Goal: Find specific page/section: Find specific page/section

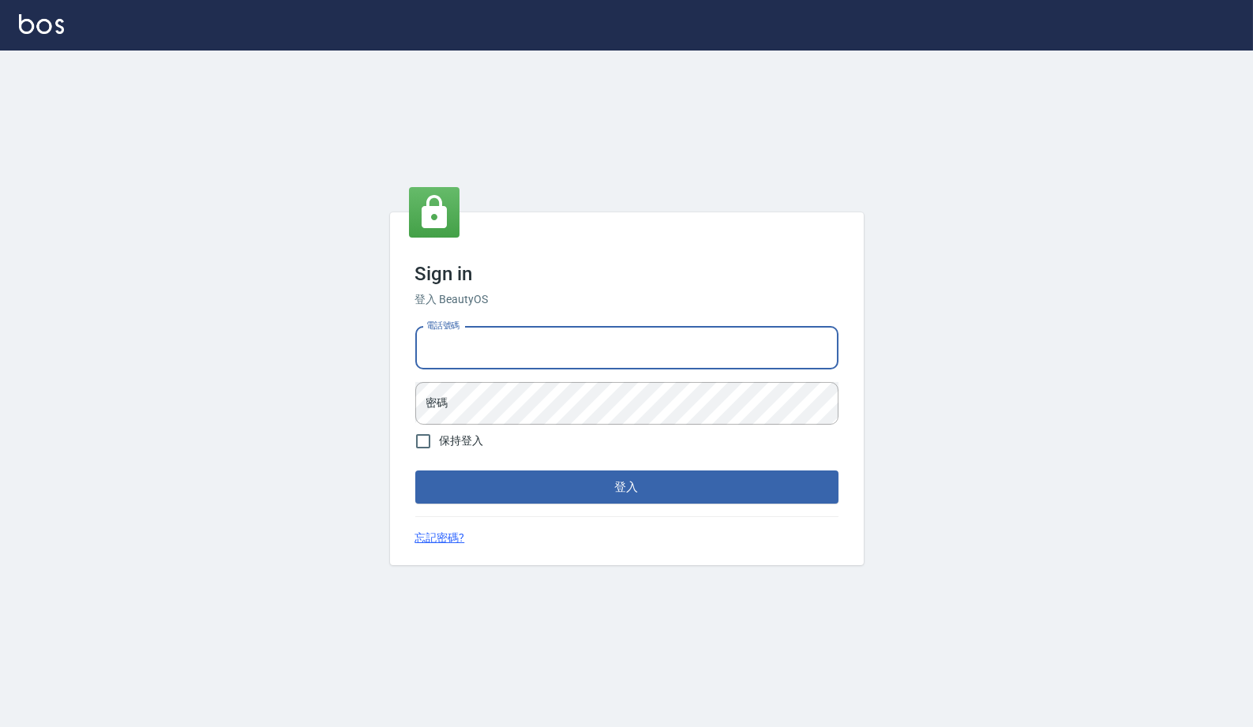
type input "0977019313"
click at [626, 488] on button "登入" at bounding box center [626, 486] width 423 height 33
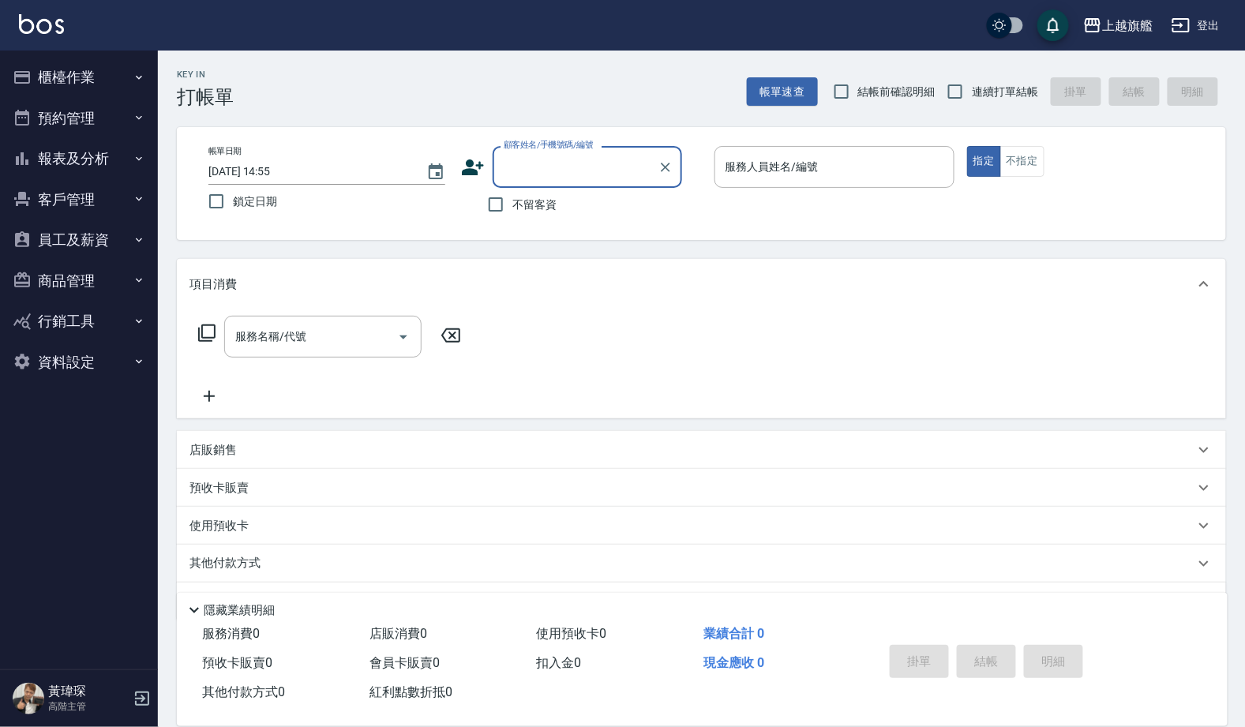
click at [103, 157] on button "報表及分析" at bounding box center [78, 158] width 145 height 41
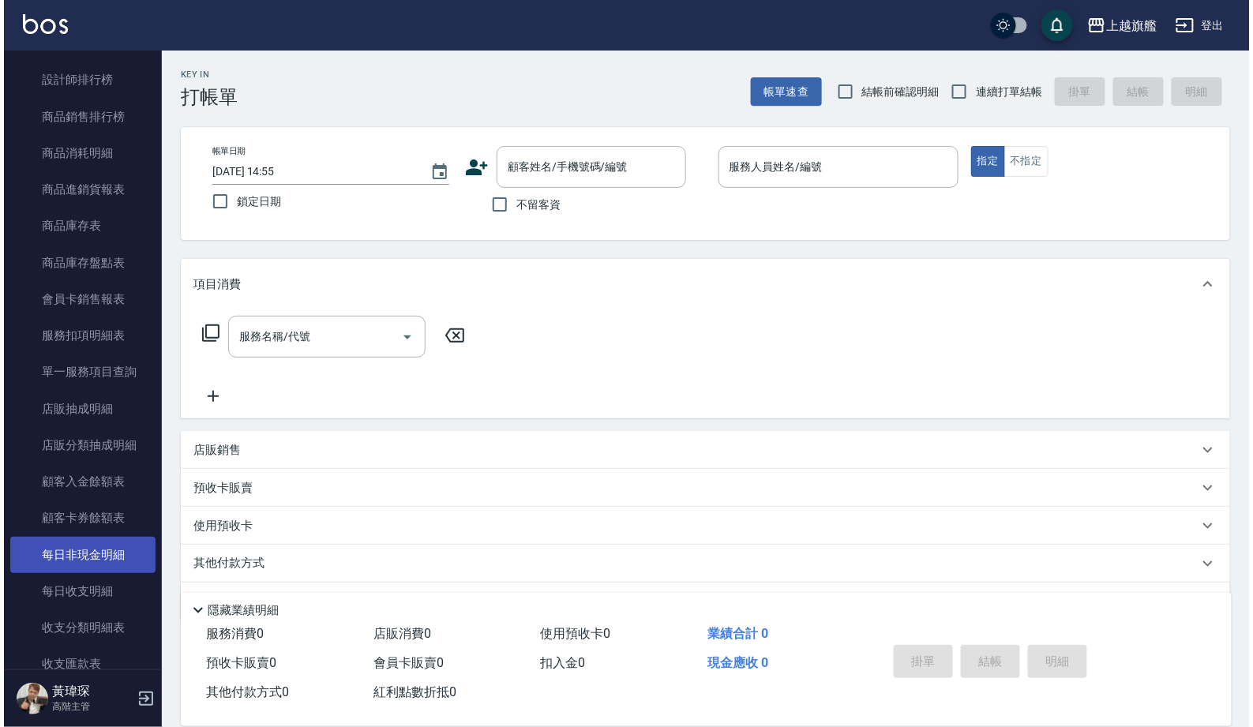
scroll to position [878, 0]
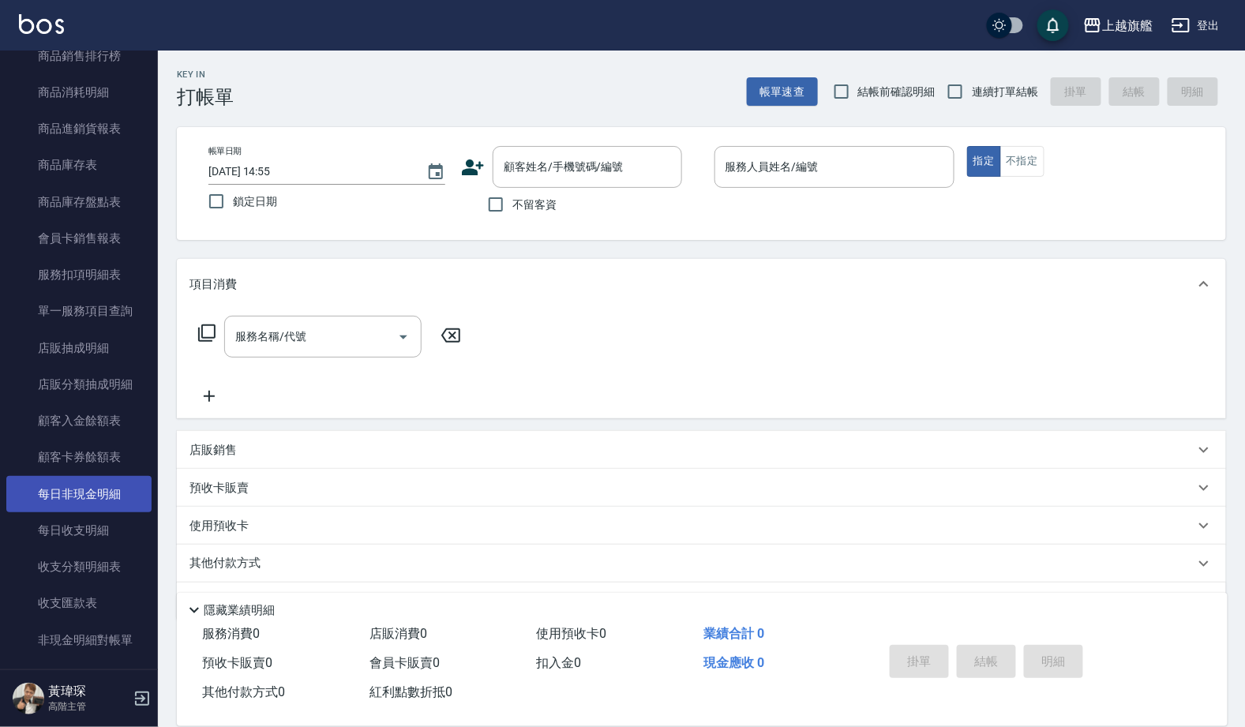
click at [119, 481] on link "每日非現金明細" at bounding box center [78, 494] width 145 height 36
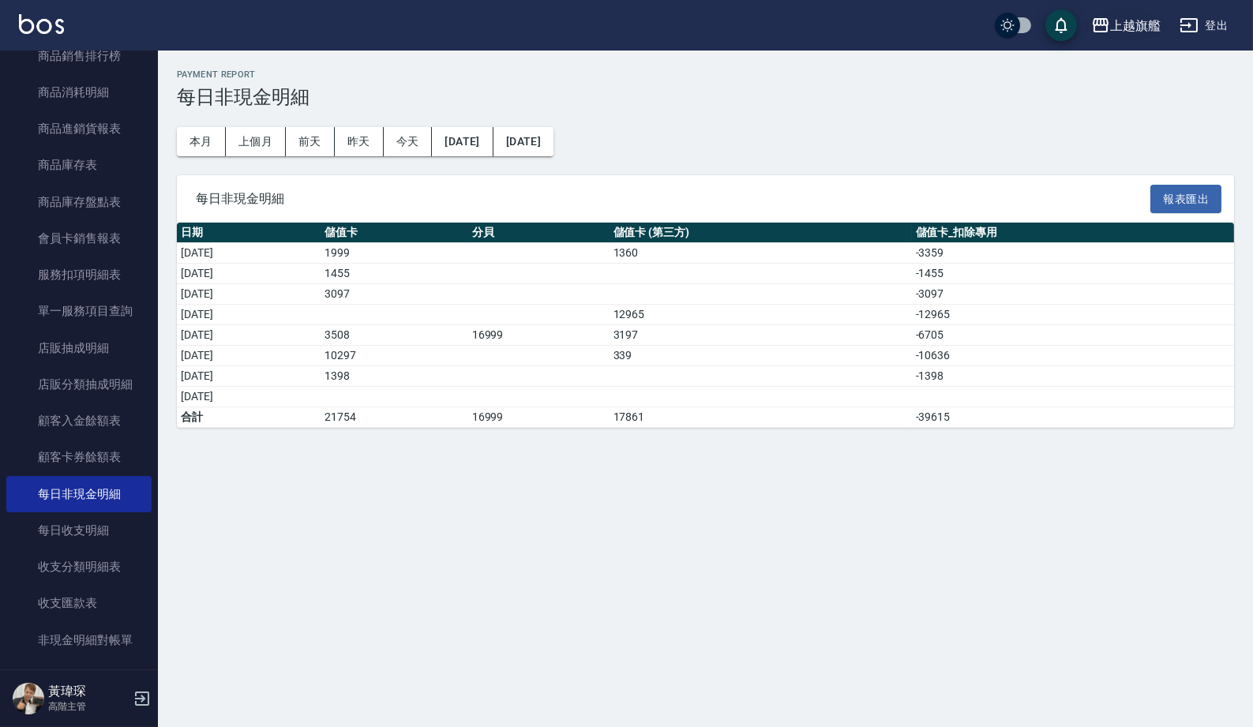
click at [1111, 25] on div "上越旗艦" at bounding box center [1135, 26] width 51 height 20
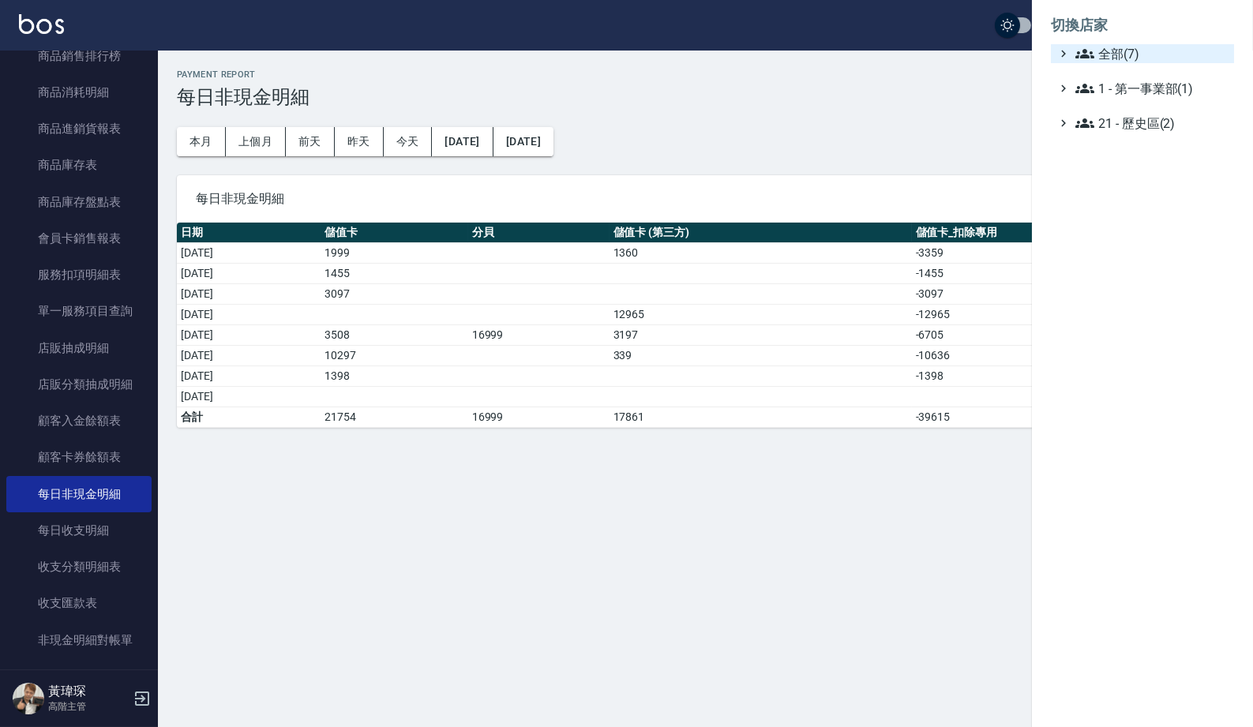
click at [1126, 47] on span "全部(7)" at bounding box center [1151, 53] width 152 height 19
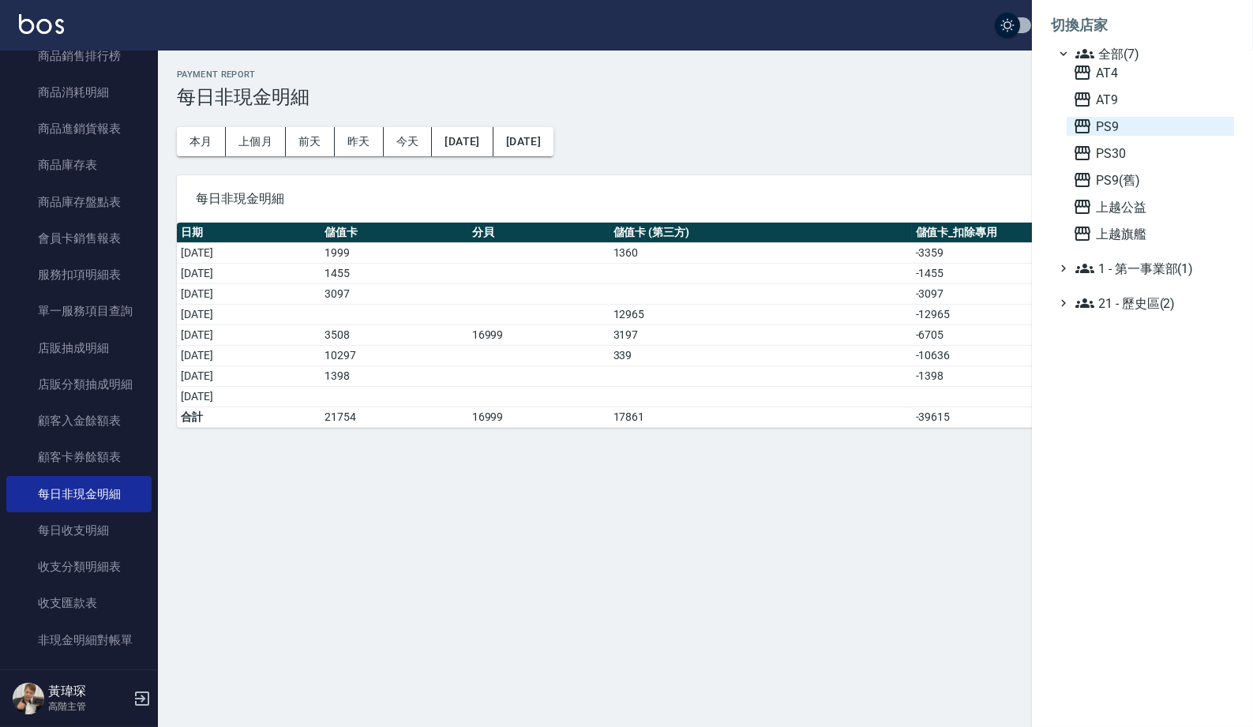
click at [1130, 128] on span "PS9" at bounding box center [1150, 126] width 155 height 19
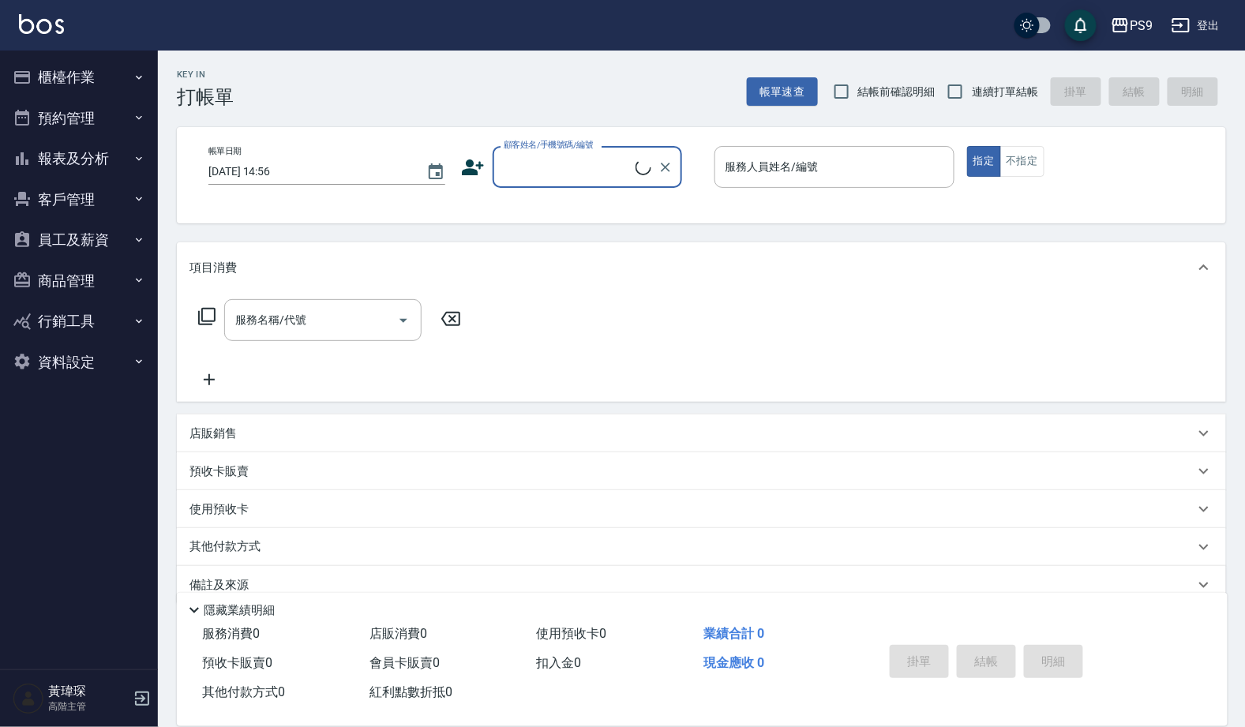
click at [82, 151] on button "報表及分析" at bounding box center [78, 158] width 145 height 41
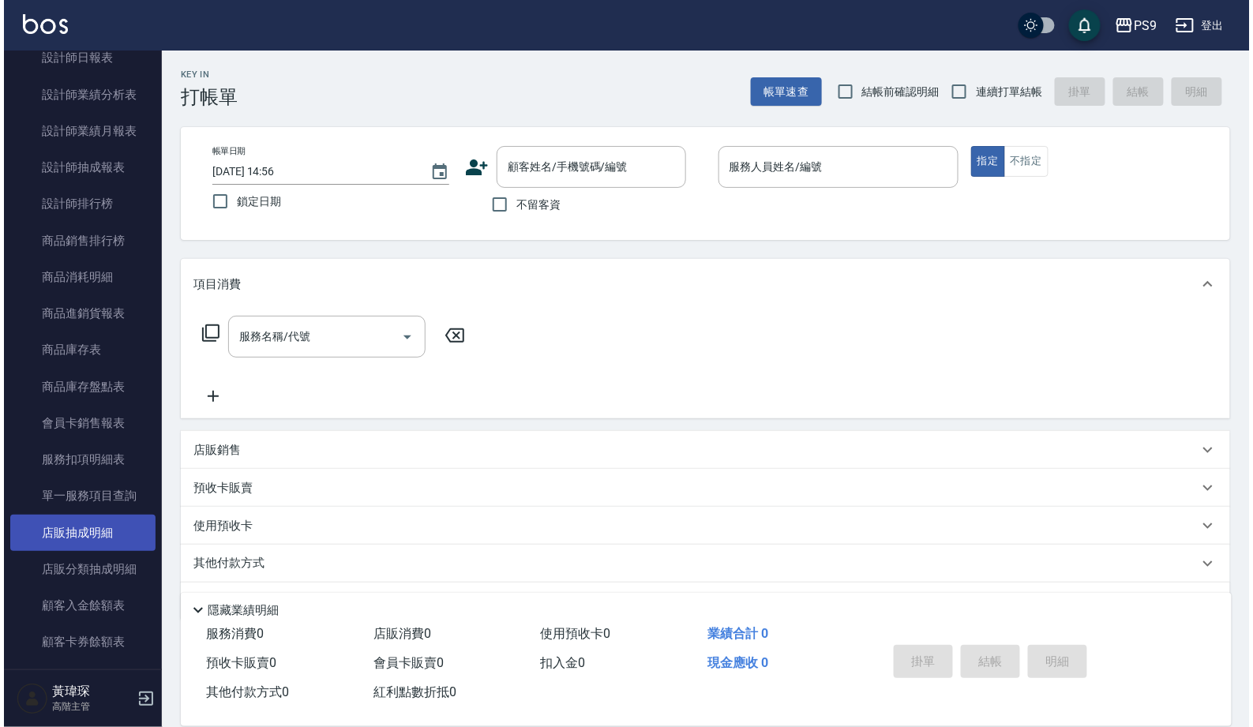
scroll to position [938, 0]
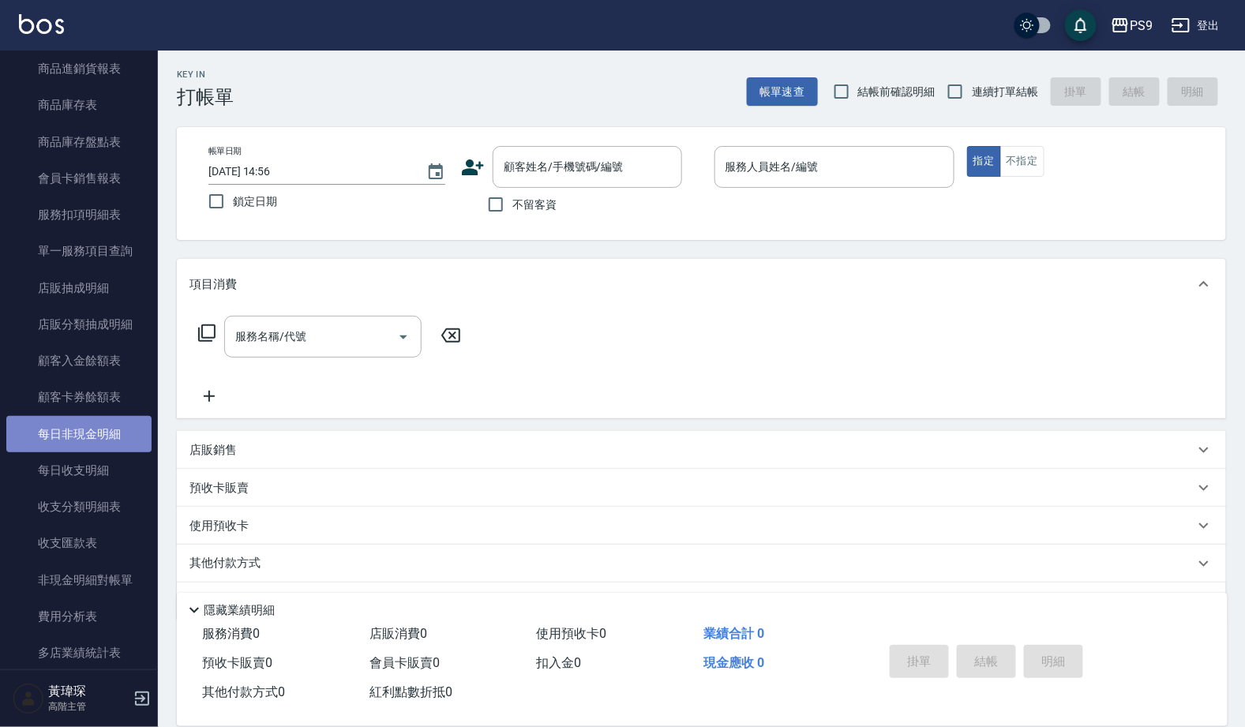
click at [104, 424] on link "每日非現金明細" at bounding box center [78, 434] width 145 height 36
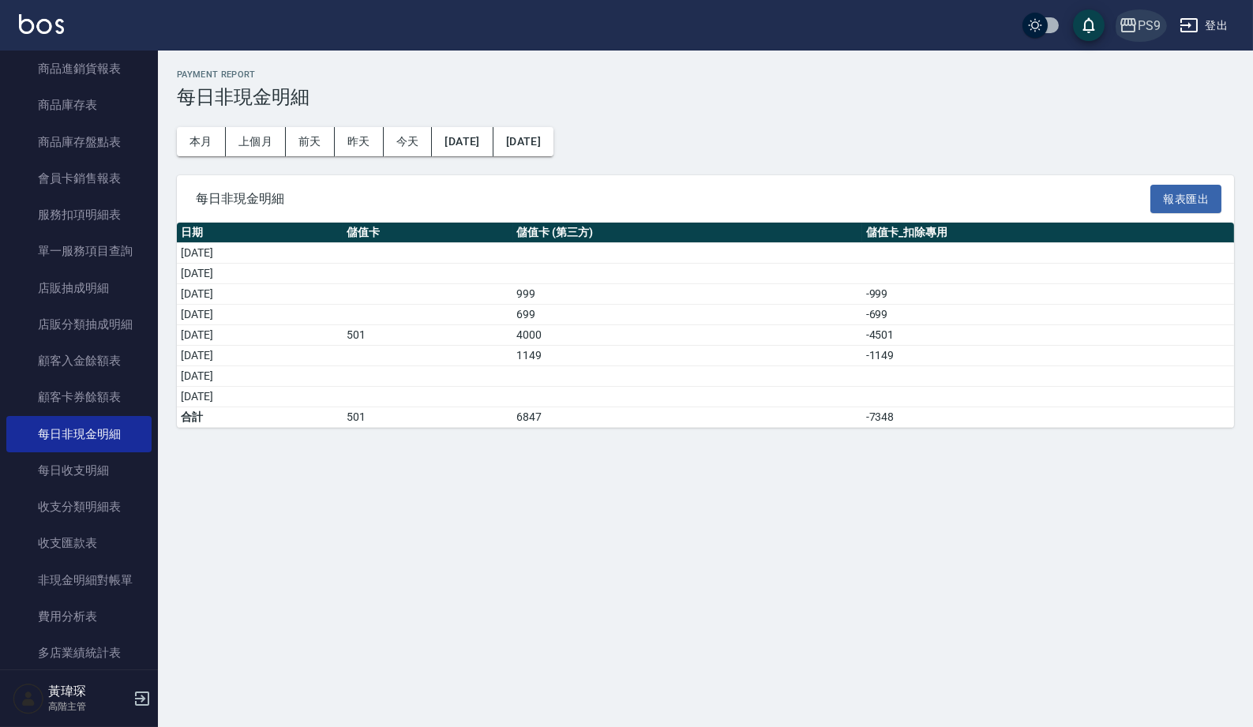
click at [1139, 22] on div "PS9" at bounding box center [1148, 26] width 23 height 20
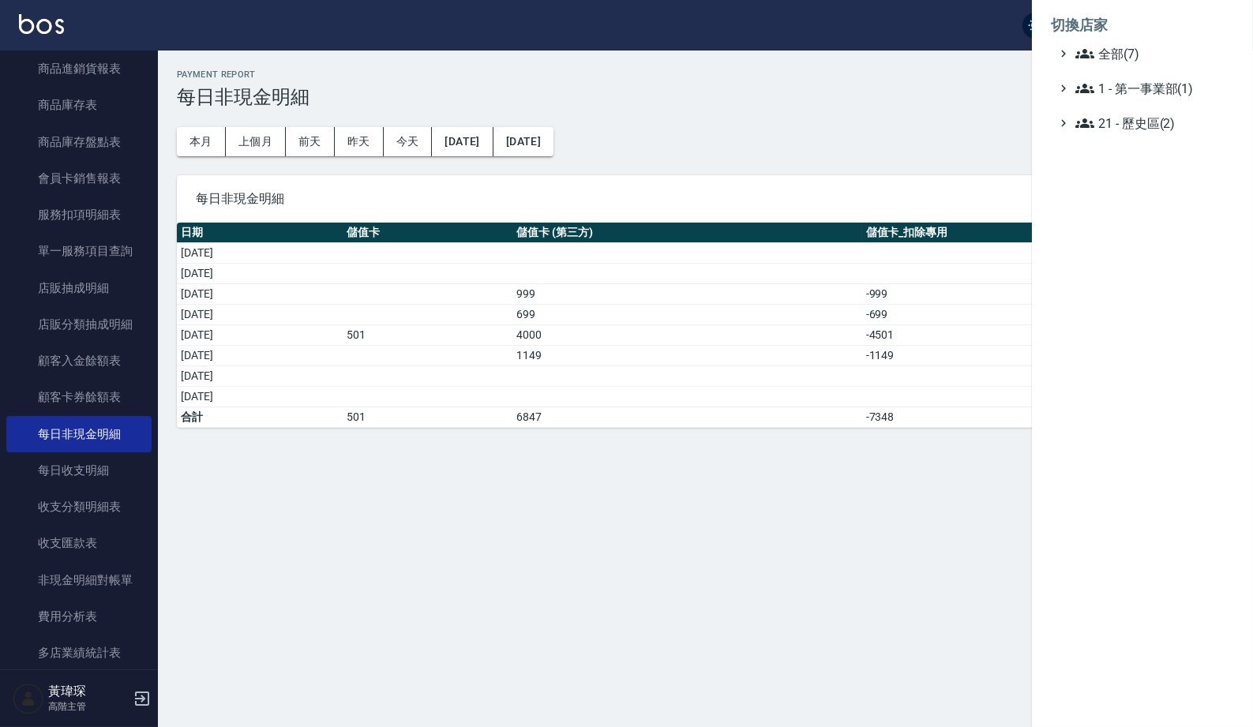
click at [1152, 41] on li "切換店家" at bounding box center [1142, 25] width 183 height 38
click at [1152, 45] on span "全部(7)" at bounding box center [1151, 53] width 152 height 19
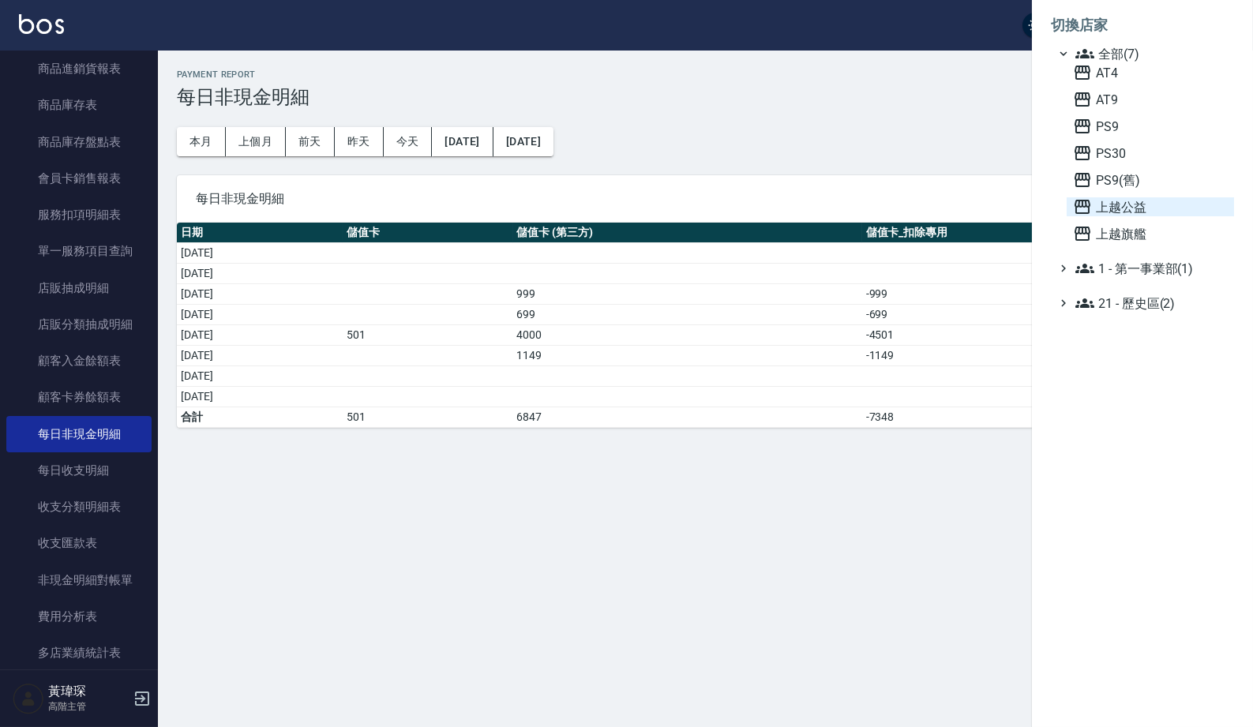
click at [1160, 216] on span "上越公益" at bounding box center [1150, 206] width 155 height 19
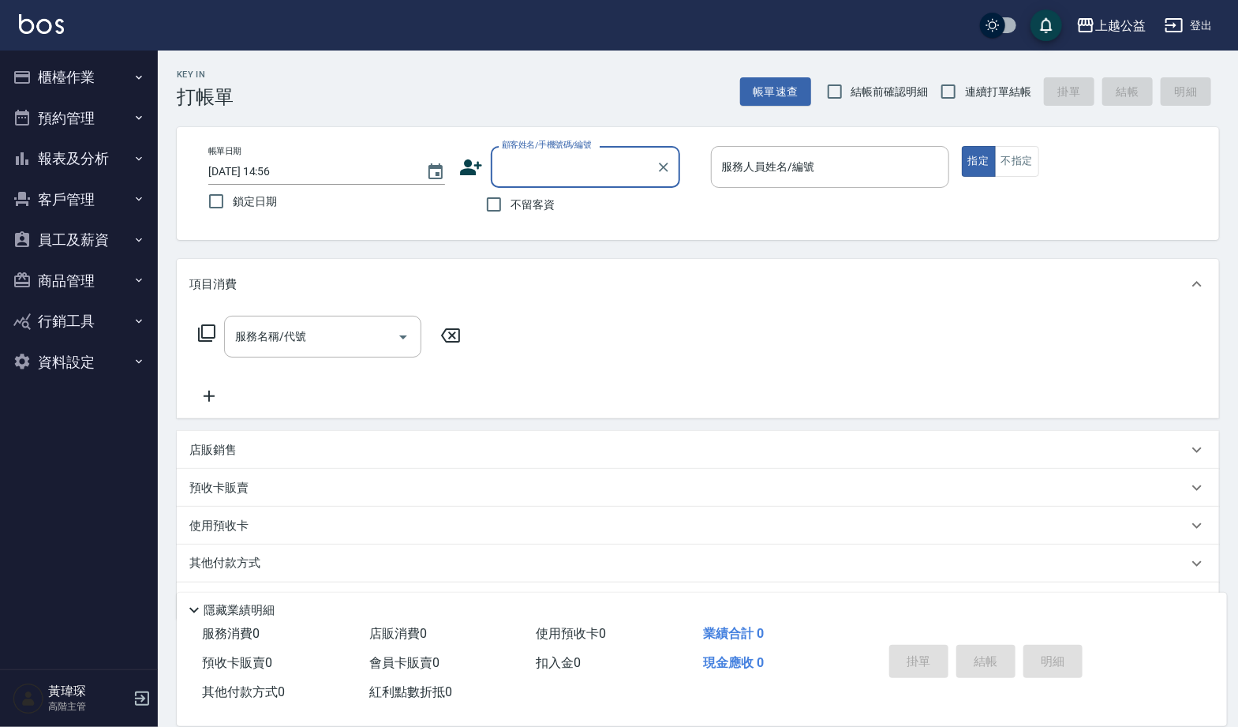
click at [96, 151] on button "報表及分析" at bounding box center [78, 158] width 145 height 41
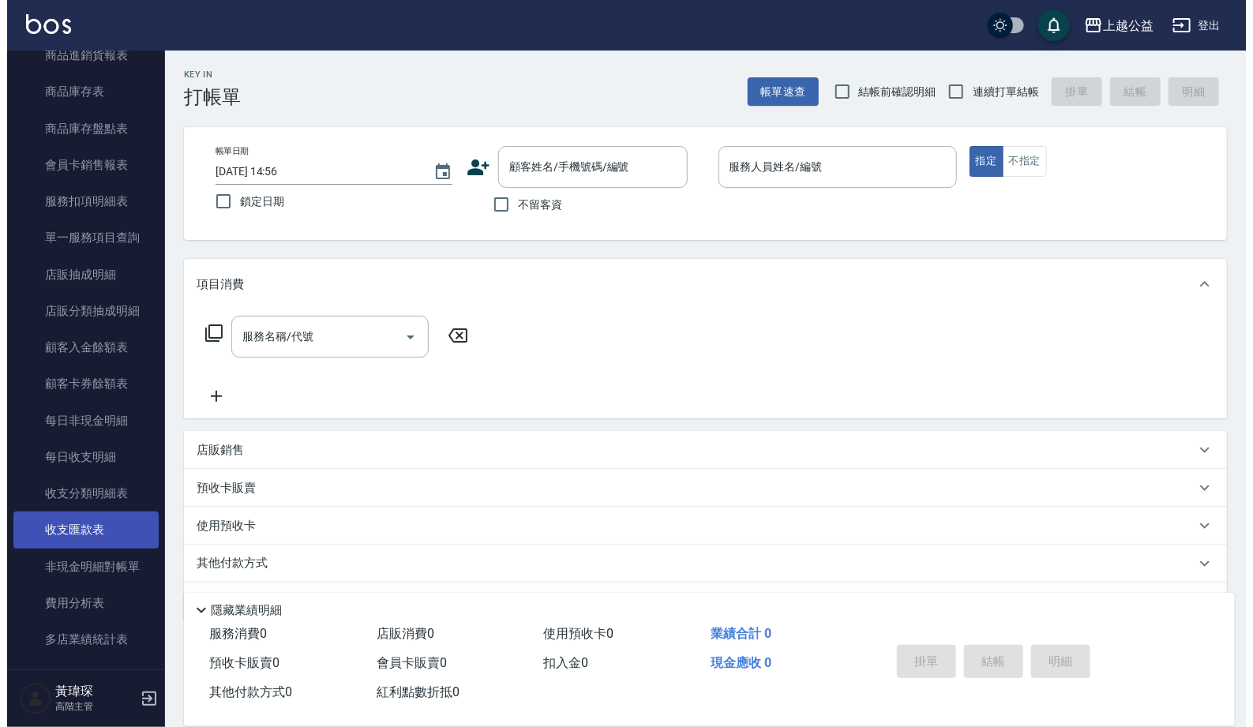
scroll to position [1143, 0]
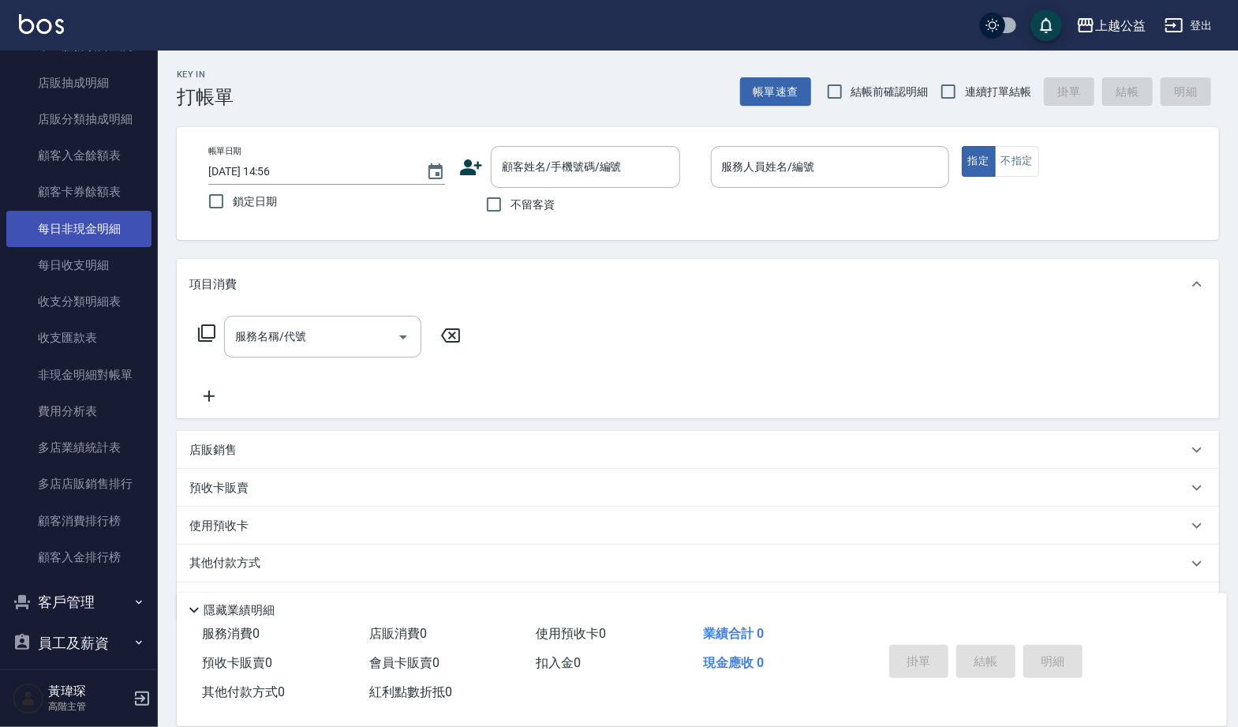
click at [112, 214] on link "每日非現金明細" at bounding box center [78, 229] width 145 height 36
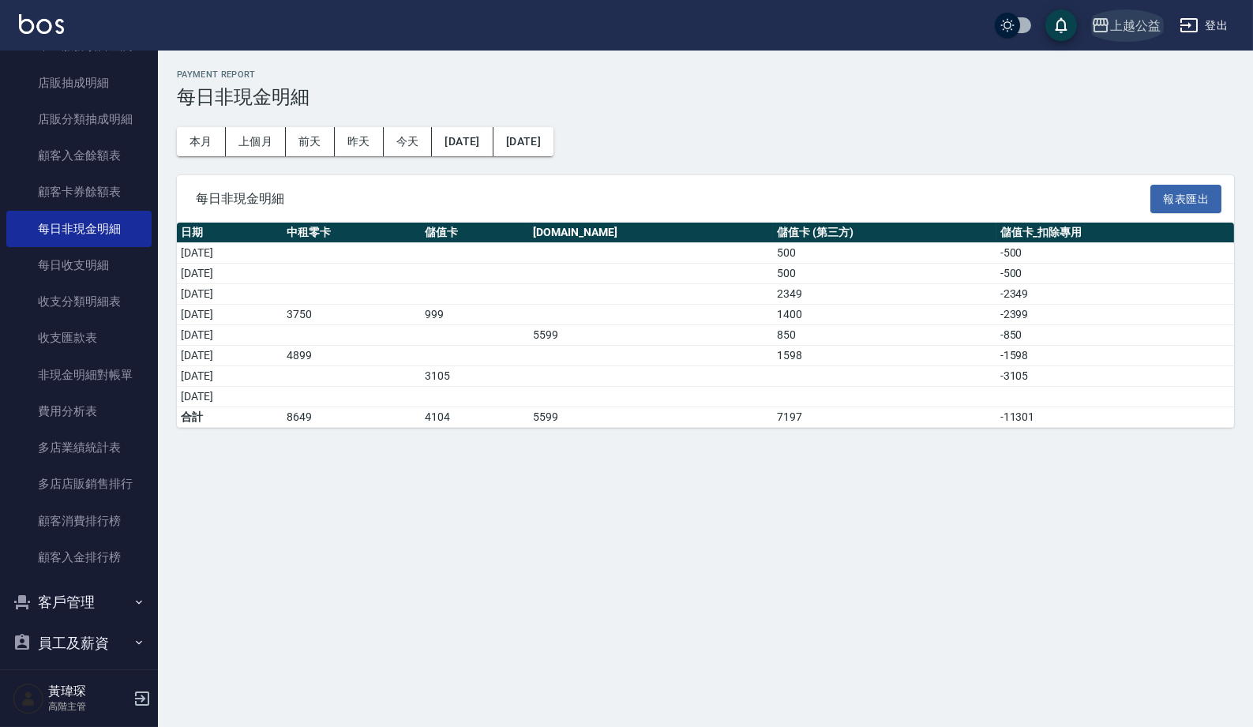
click at [1150, 12] on button "上越公益" at bounding box center [1126, 25] width 82 height 32
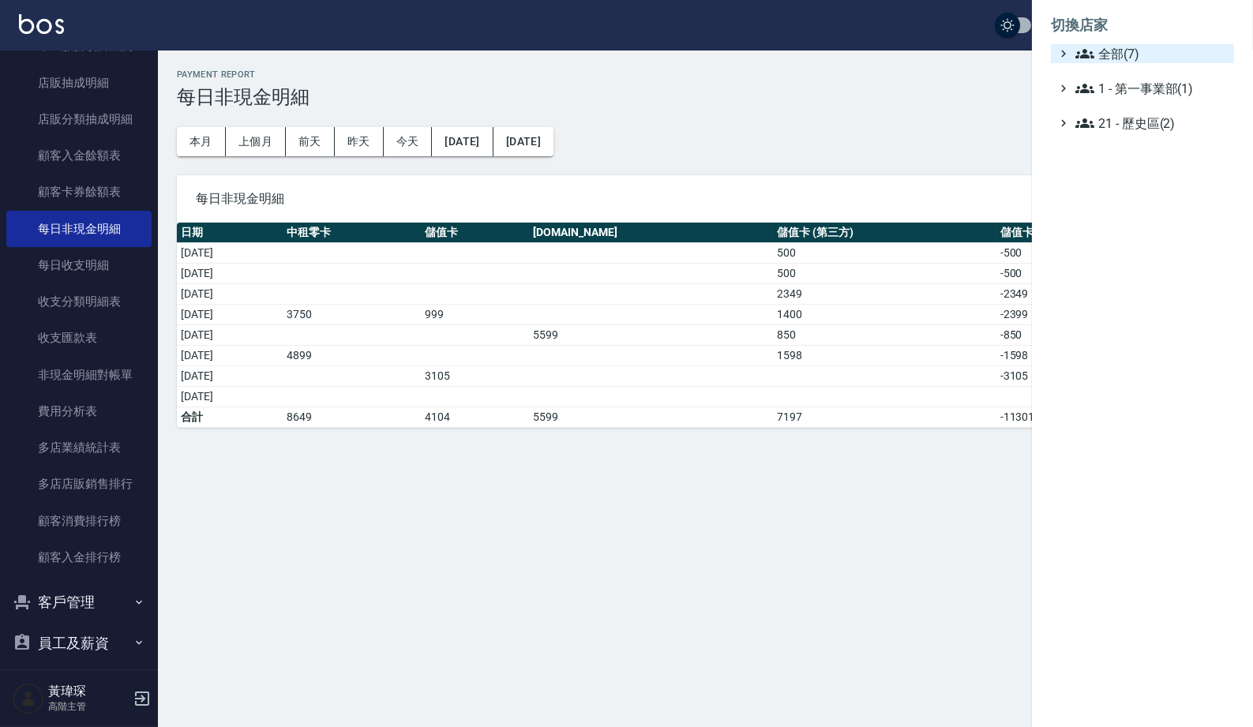
click at [1146, 44] on span "全部(7)" at bounding box center [1151, 53] width 152 height 19
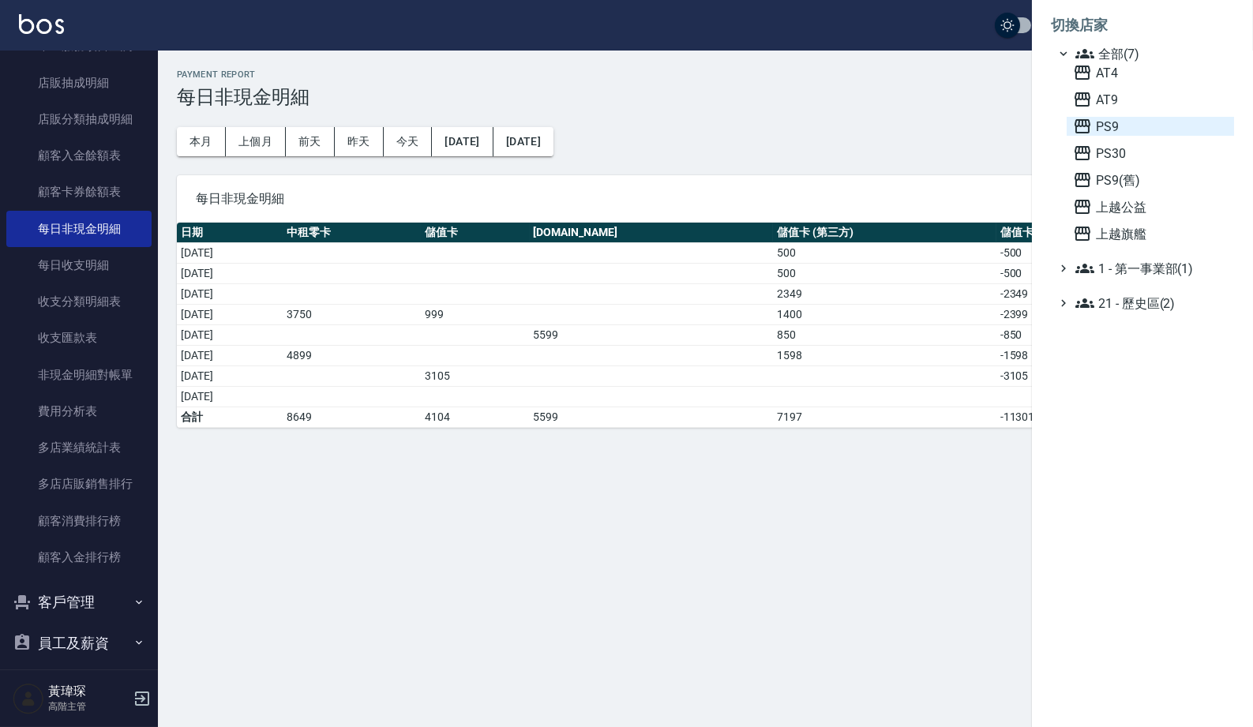
click at [1123, 130] on span "PS9" at bounding box center [1150, 126] width 155 height 19
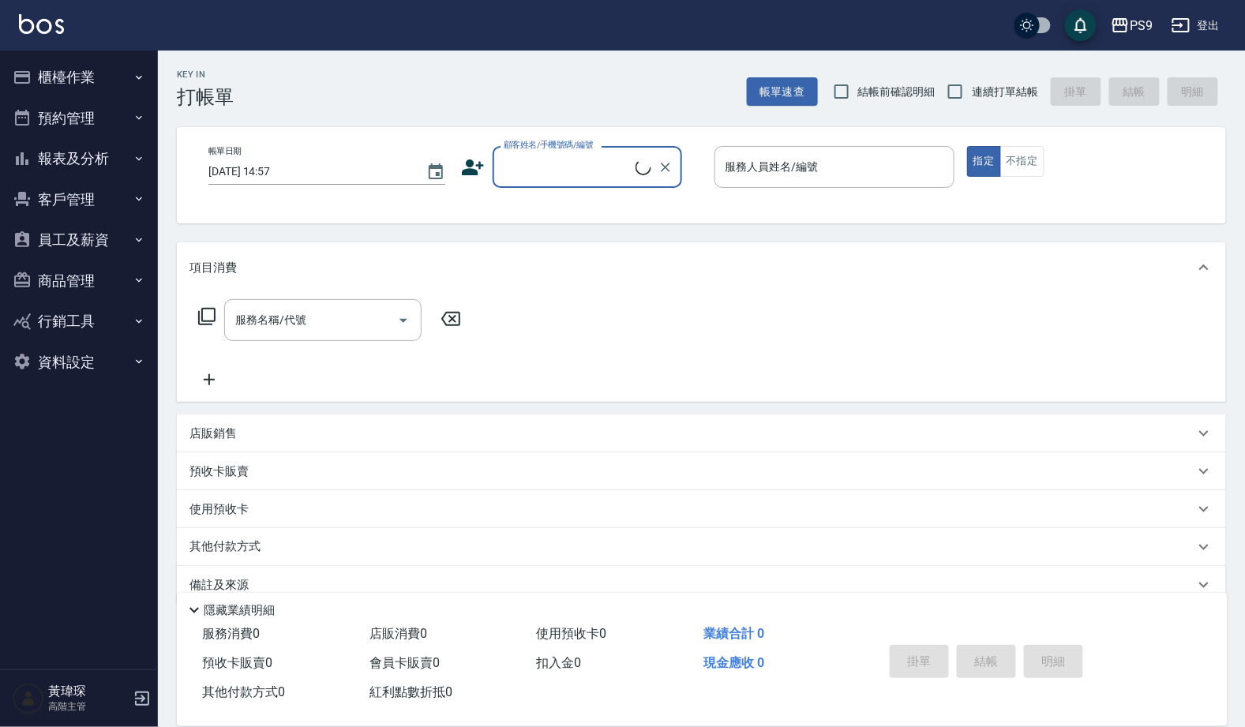
click at [98, 172] on button "報表及分析" at bounding box center [78, 158] width 145 height 41
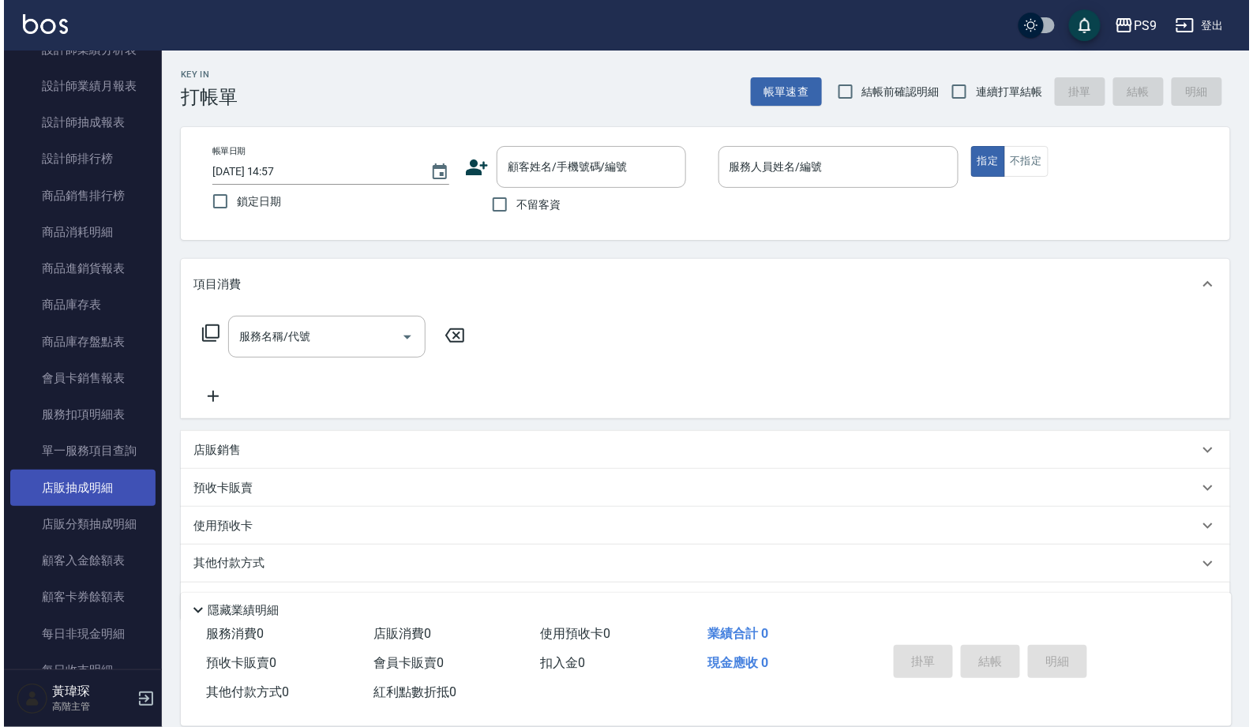
scroll to position [762, 0]
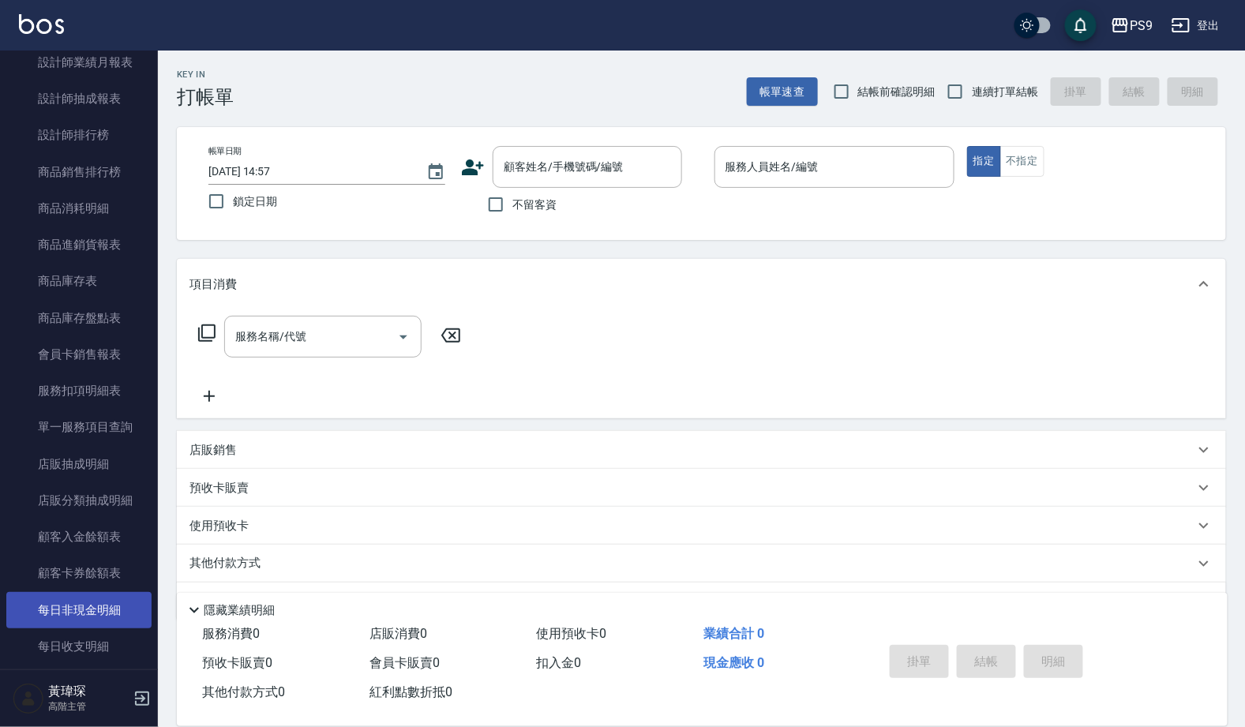
click at [119, 592] on link "每日非現金明細" at bounding box center [78, 610] width 145 height 36
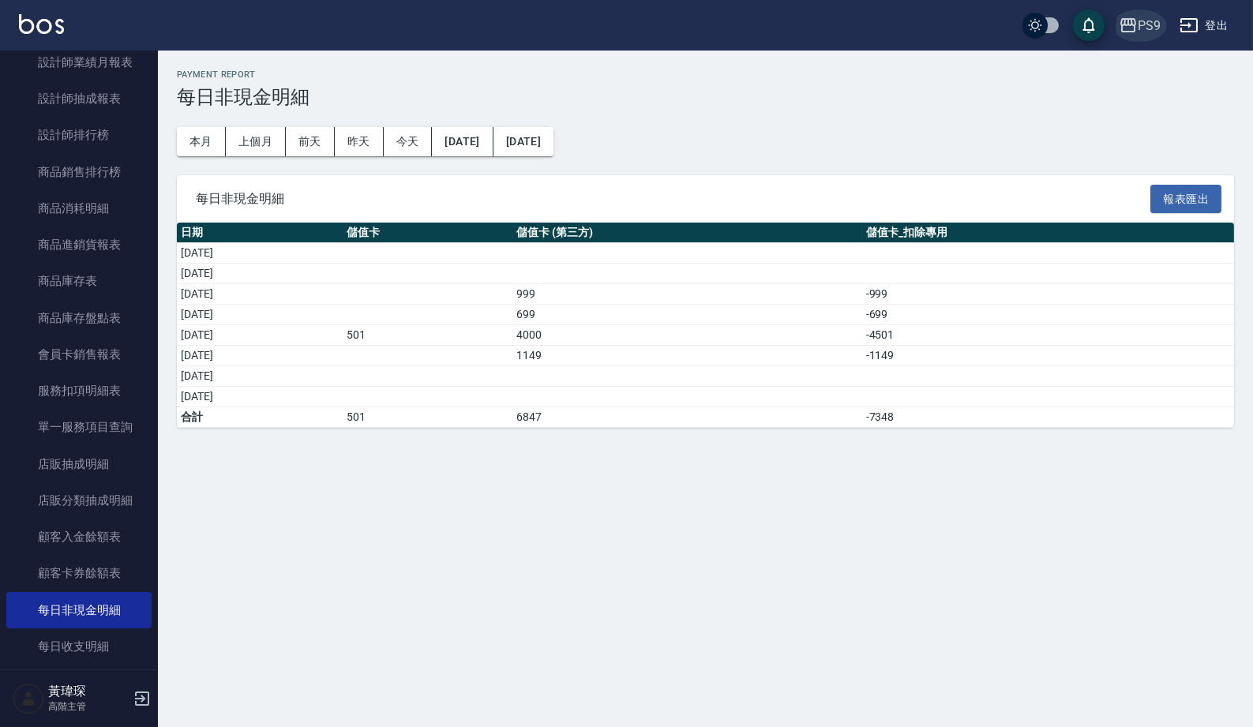
click at [1132, 19] on icon "button" at bounding box center [1128, 25] width 16 height 14
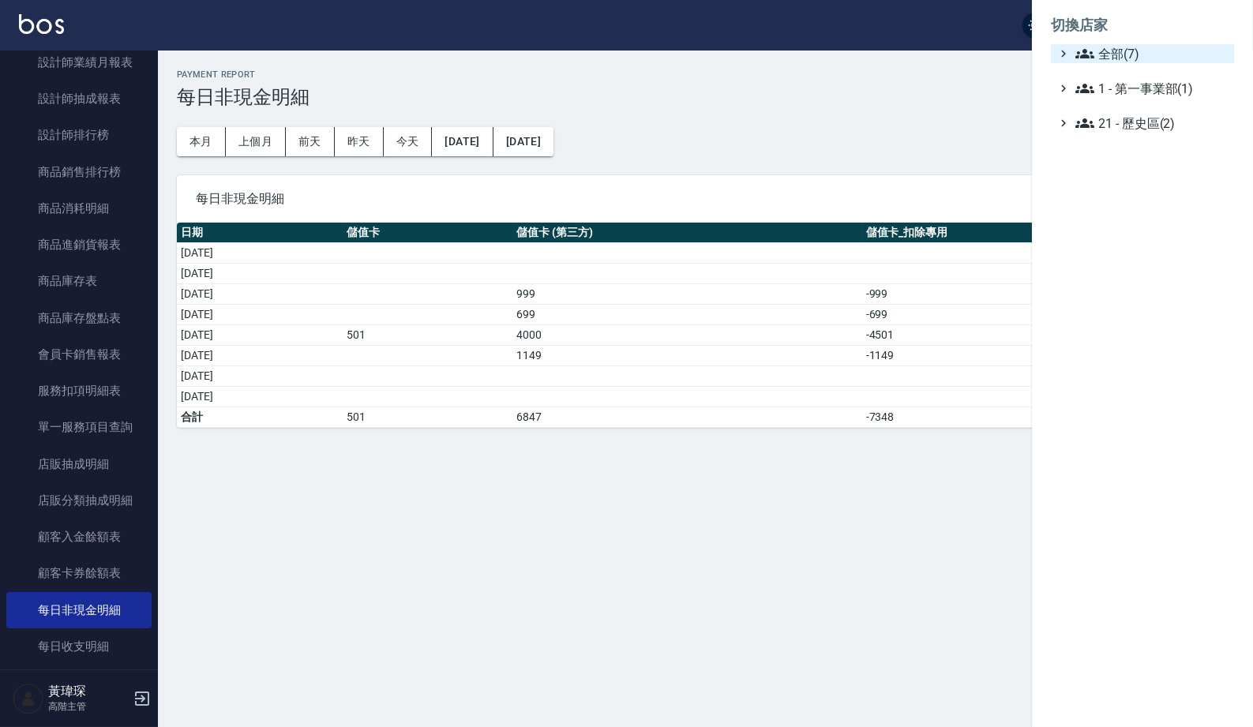
click at [1136, 44] on span "全部(7)" at bounding box center [1151, 53] width 152 height 19
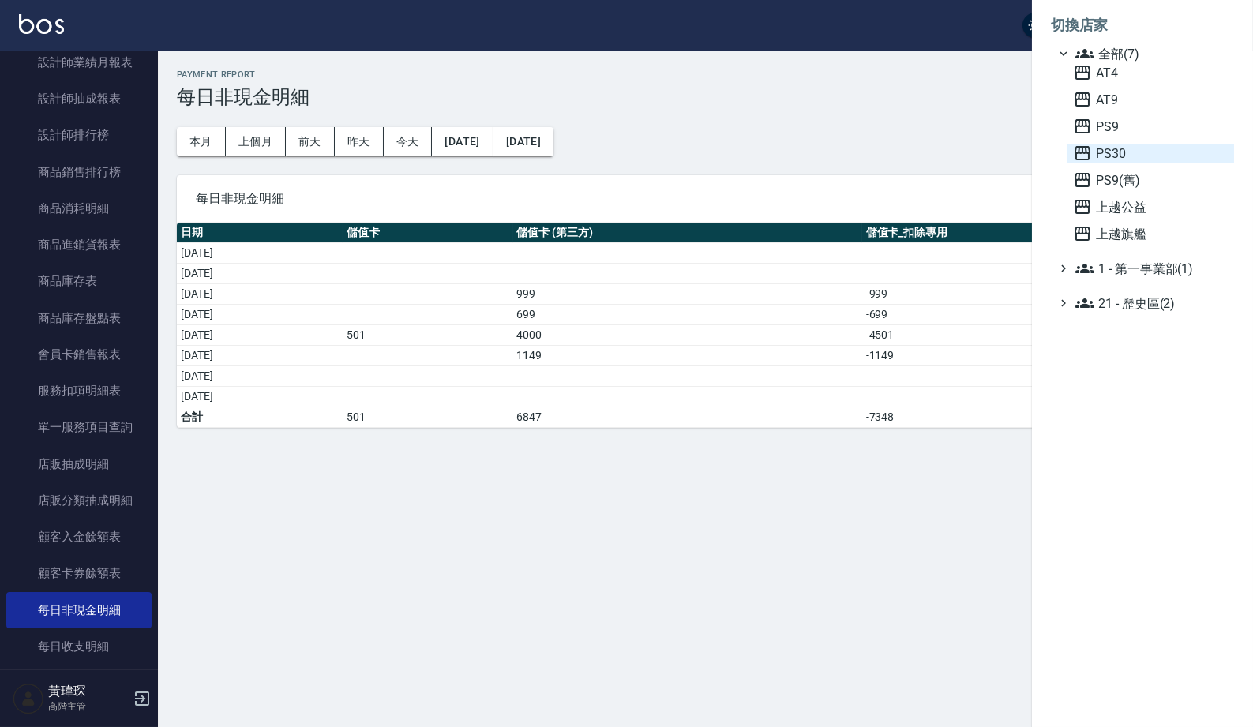
click at [1164, 163] on span "PS30" at bounding box center [1150, 153] width 155 height 19
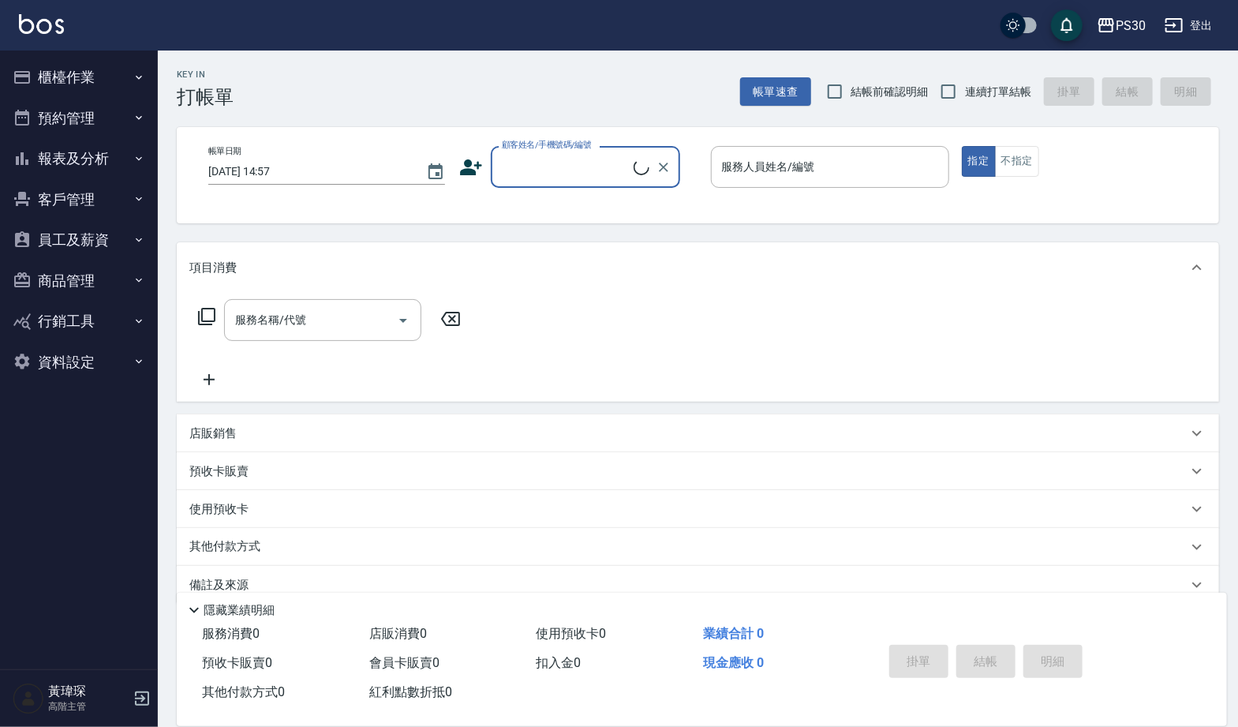
click at [103, 164] on button "報表及分析" at bounding box center [78, 158] width 145 height 41
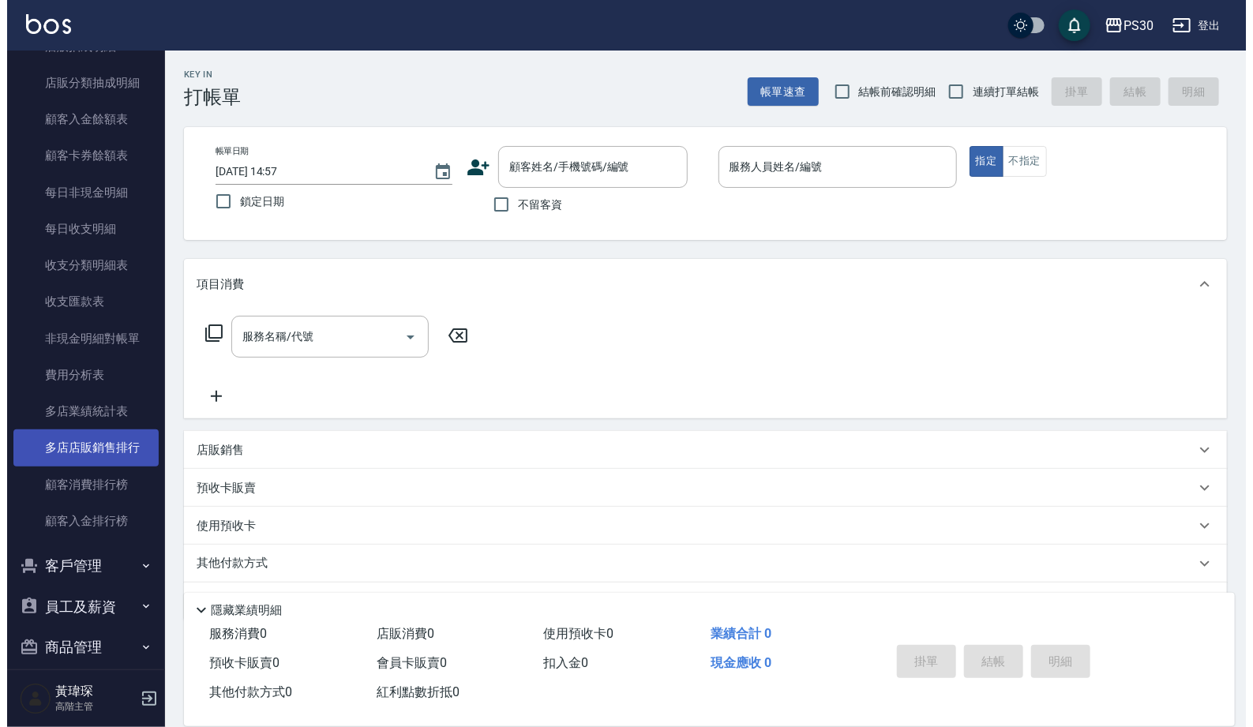
scroll to position [1155, 0]
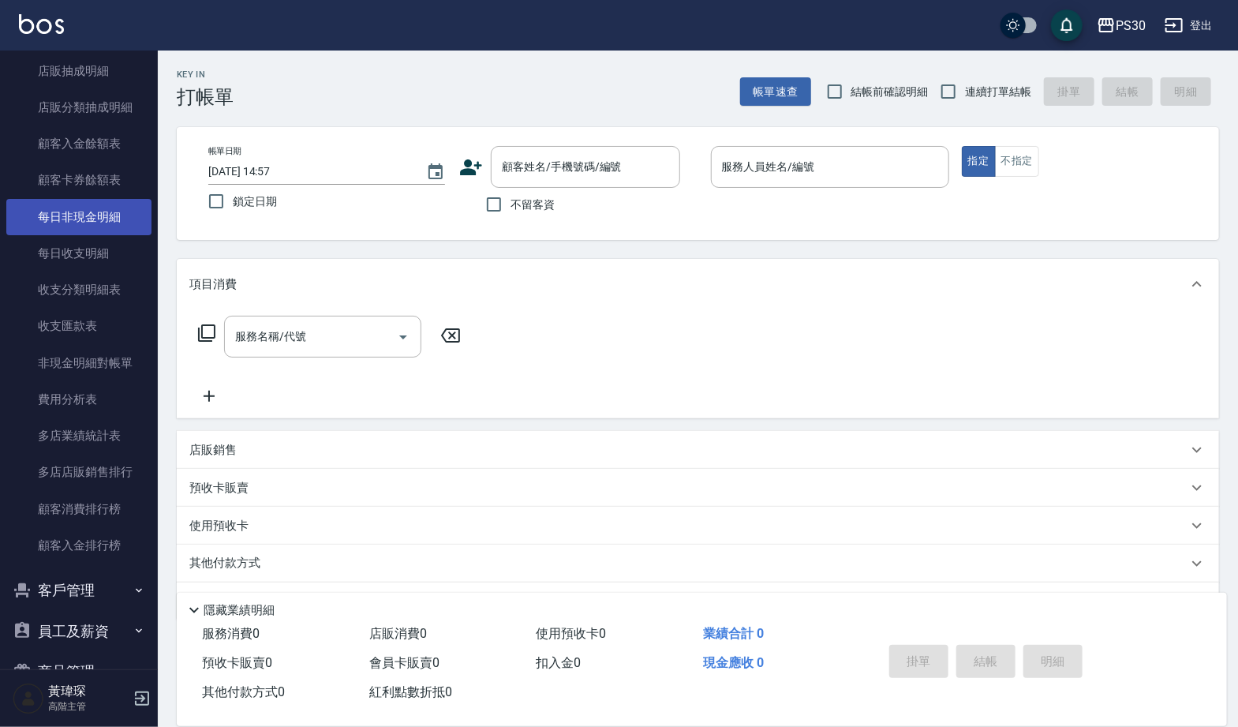
click at [100, 213] on link "每日非現金明細" at bounding box center [78, 217] width 145 height 36
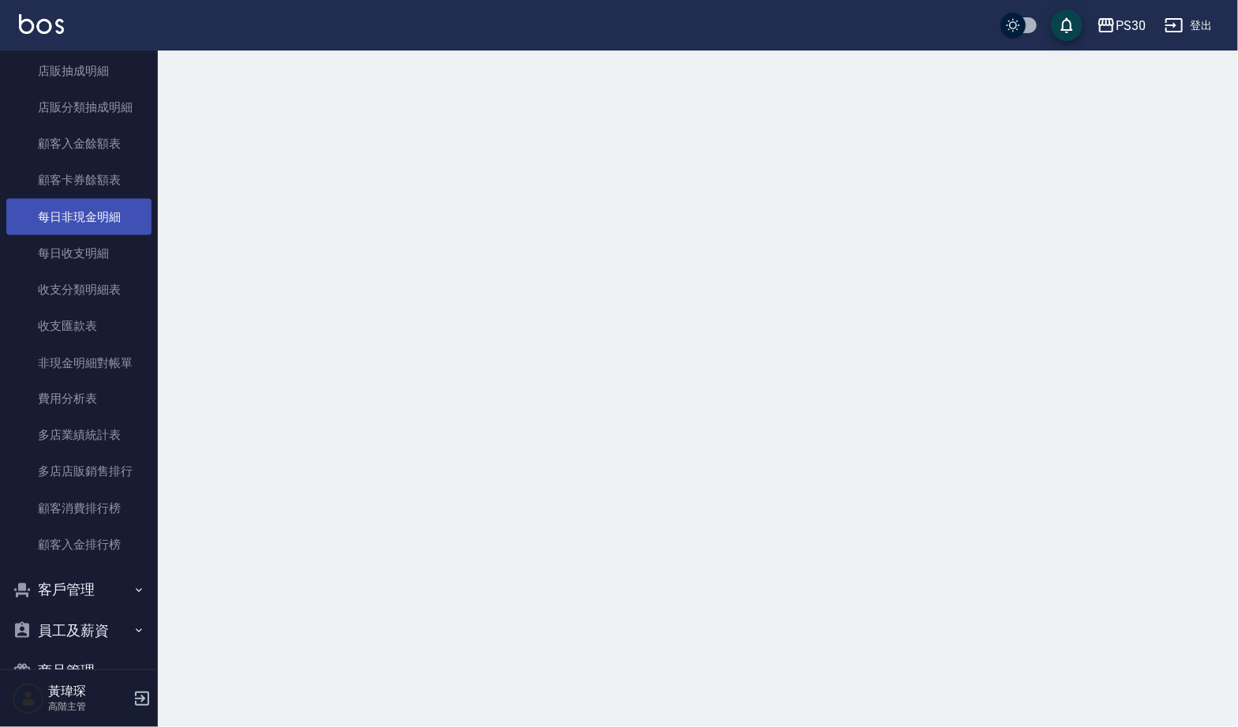
click at [100, 213] on link "每日非現金明細" at bounding box center [78, 217] width 145 height 36
